Goal: Task Accomplishment & Management: Manage account settings

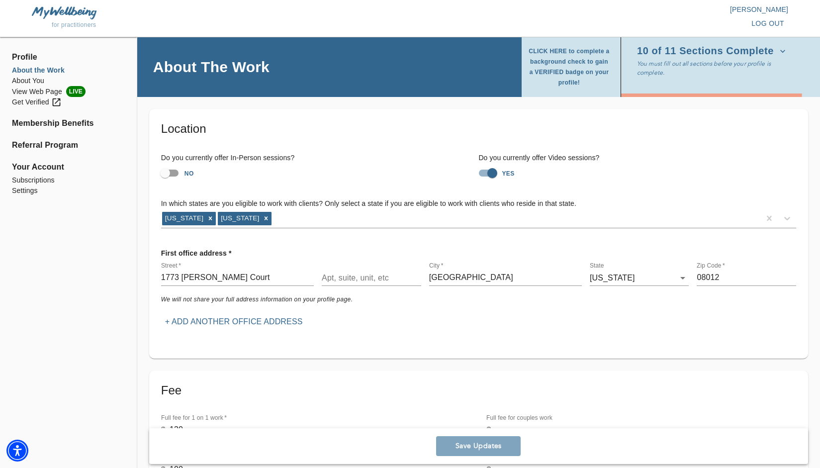
scroll to position [132, 0]
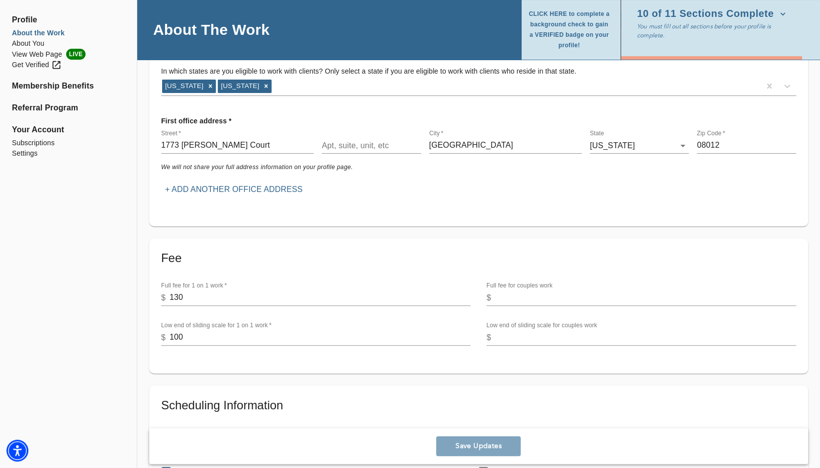
click at [418, 457] on div "Save Updates" at bounding box center [478, 446] width 659 height 36
click at [292, 291] on input "130" at bounding box center [320, 298] width 301 height 16
click at [487, 444] on input "Weekdays 9am - 5pm" at bounding box center [483, 450] width 21 height 21
checkbox input "true"
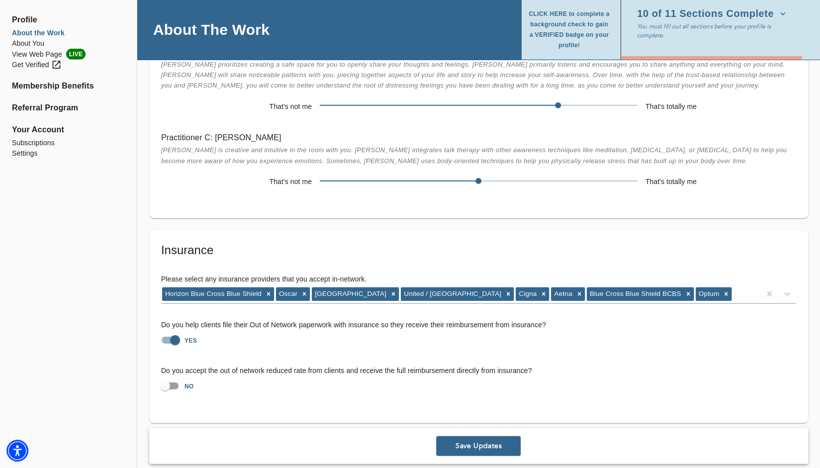
scroll to position [1699, 0]
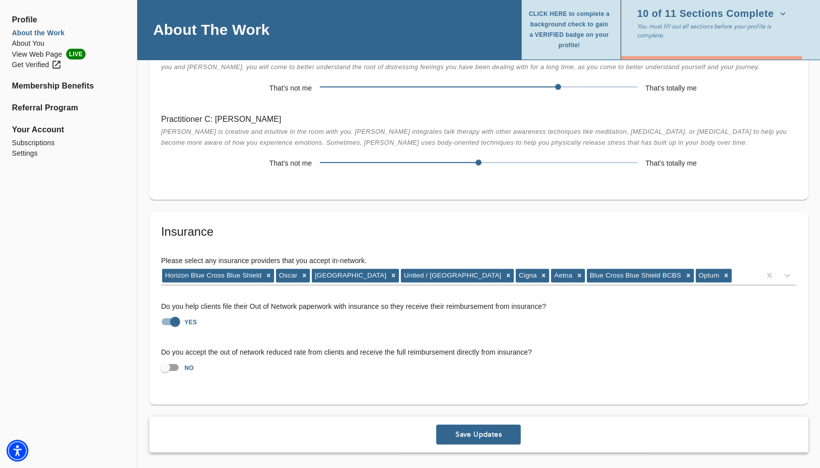
click at [488, 439] on span "Save Updates" at bounding box center [478, 434] width 77 height 9
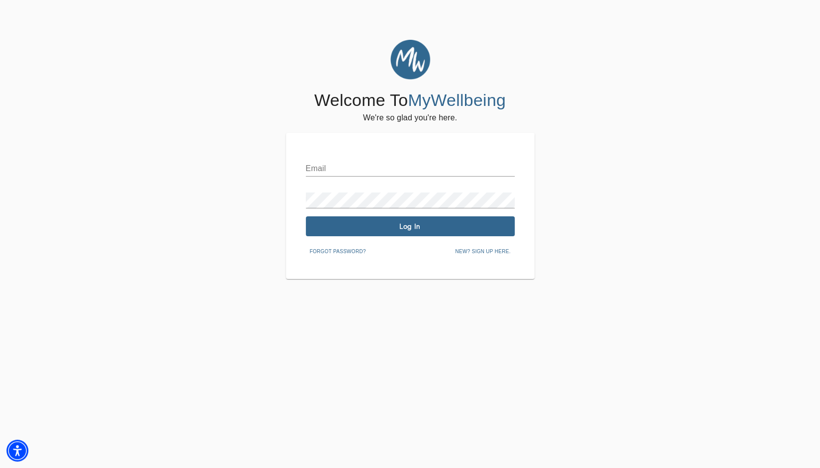
click at [377, 173] on input "text" at bounding box center [410, 169] width 209 height 16
